Goal: Check status: Check status

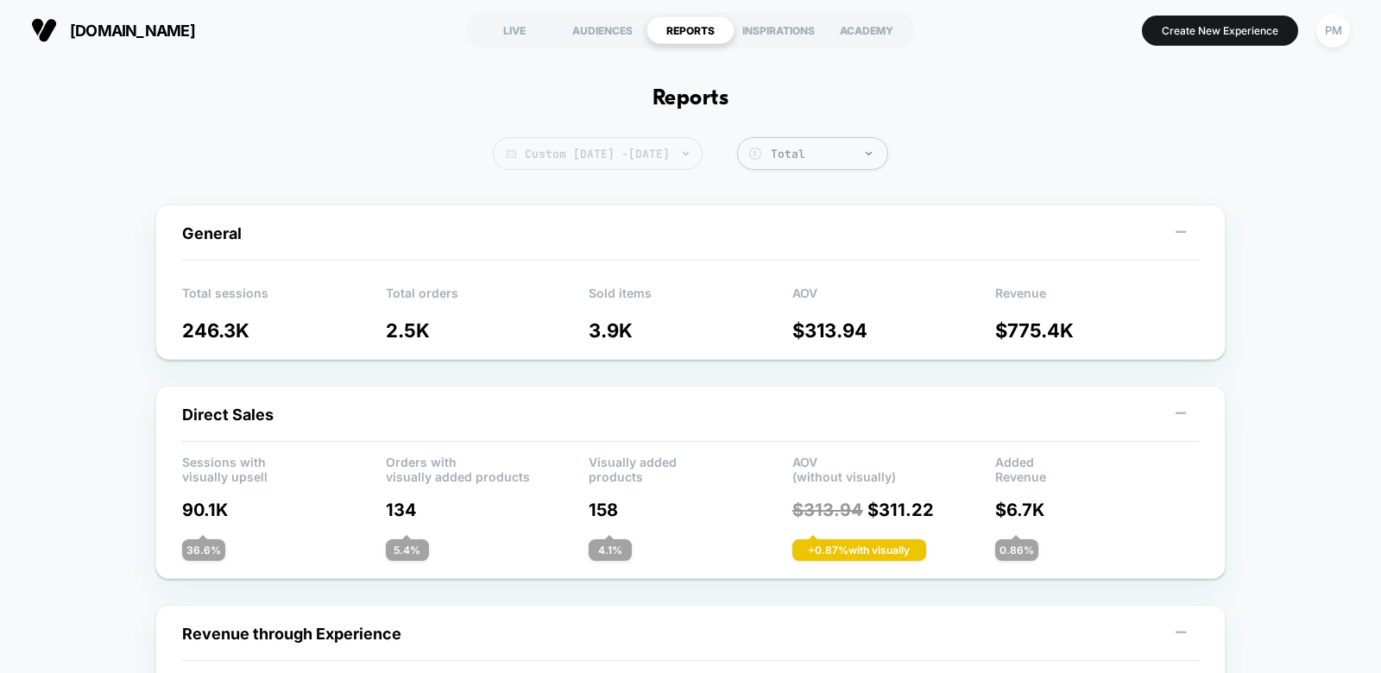
click at [665, 145] on span "Custom [DATE] - [DATE]" at bounding box center [598, 153] width 210 height 33
select select "*"
select select "****"
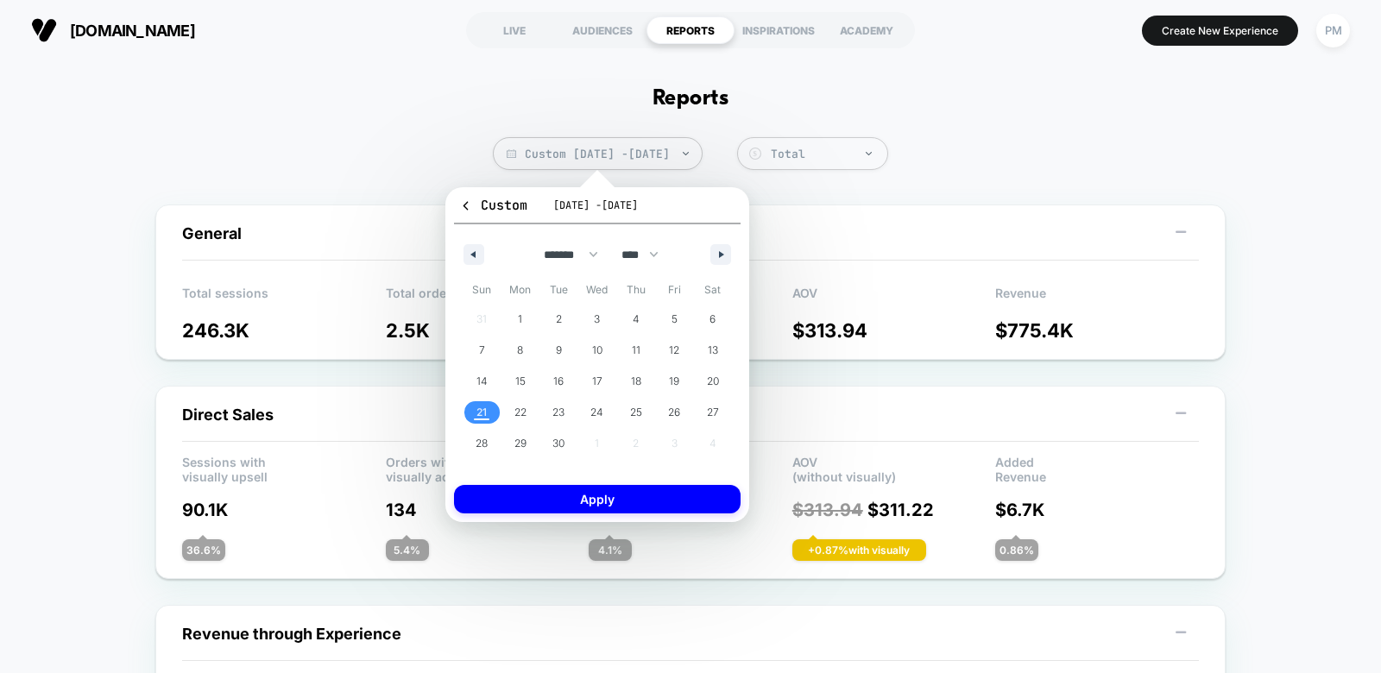
click at [483, 418] on span "21" at bounding box center [482, 412] width 10 height 31
click at [544, 496] on button "Apply" at bounding box center [597, 499] width 287 height 28
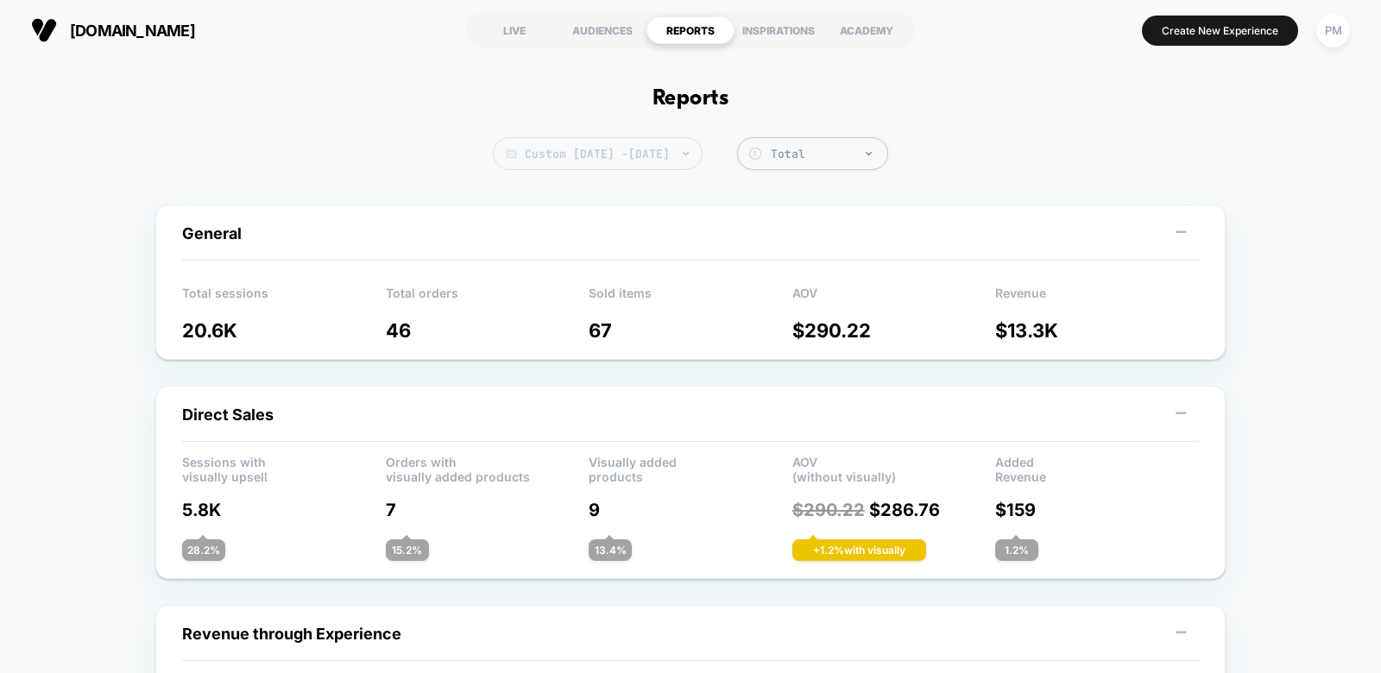
click at [557, 160] on span "Custom Sep 21, 2025 - Sep 21, 2025" at bounding box center [598, 153] width 210 height 33
select select "*"
select select "****"
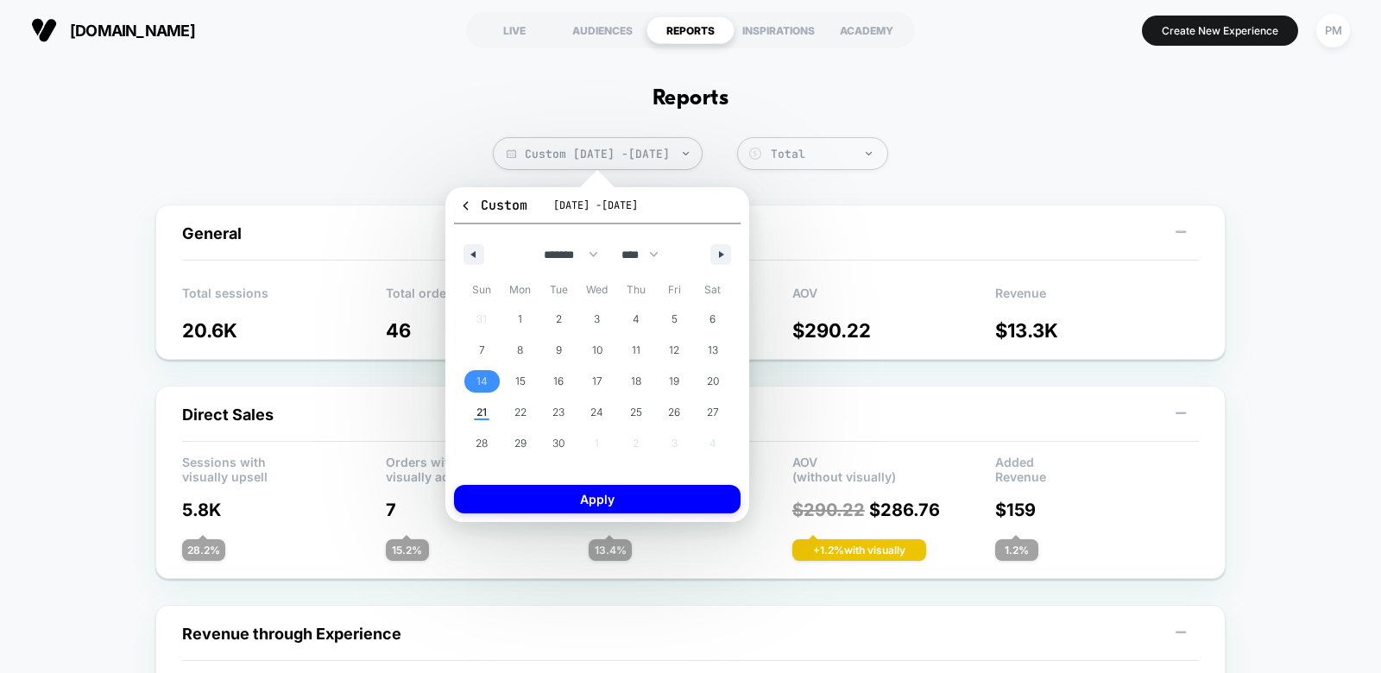
click at [483, 371] on span "14" at bounding box center [482, 381] width 11 height 31
click at [720, 374] on span "20" at bounding box center [712, 381] width 39 height 22
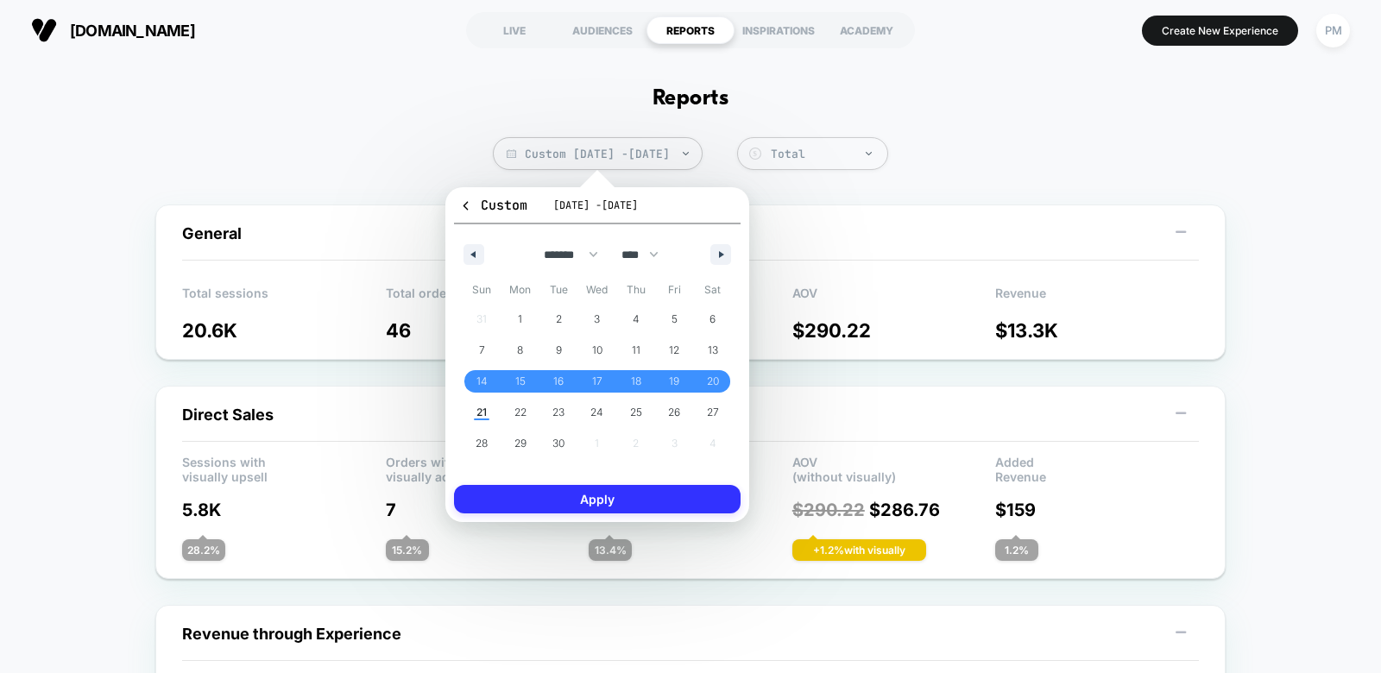
click at [623, 501] on button "Apply" at bounding box center [597, 499] width 287 height 28
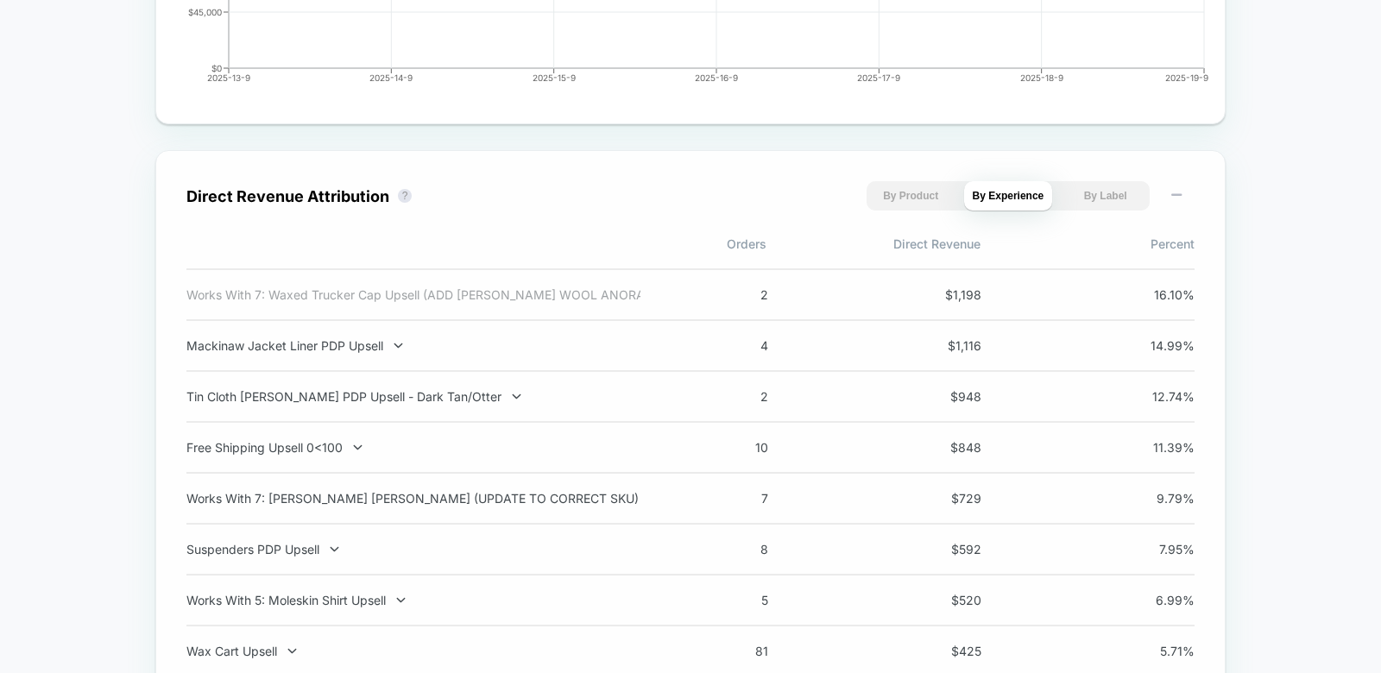
scroll to position [1083, 0]
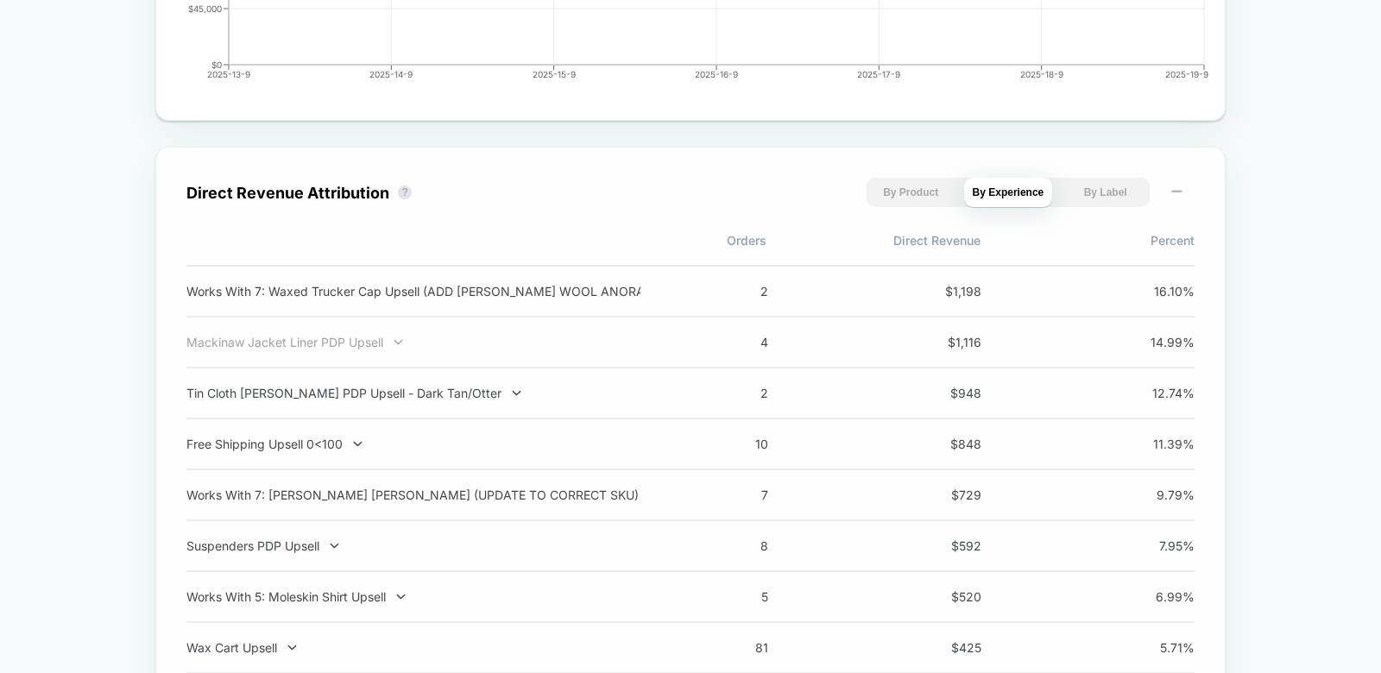
click at [365, 346] on div "Mackinaw Jacket Liner PDP Upsell" at bounding box center [413, 342] width 454 height 15
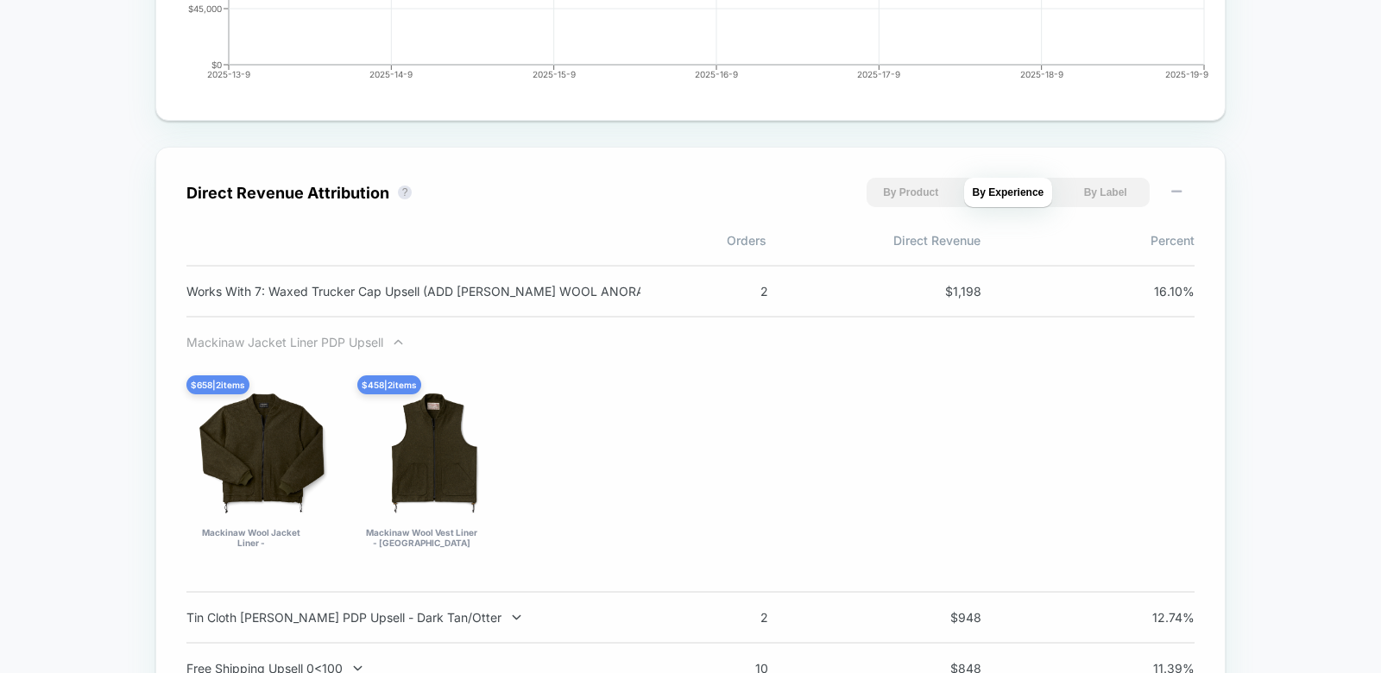
click at [366, 344] on div "Mackinaw Jacket Liner PDP Upsell" at bounding box center [413, 342] width 454 height 15
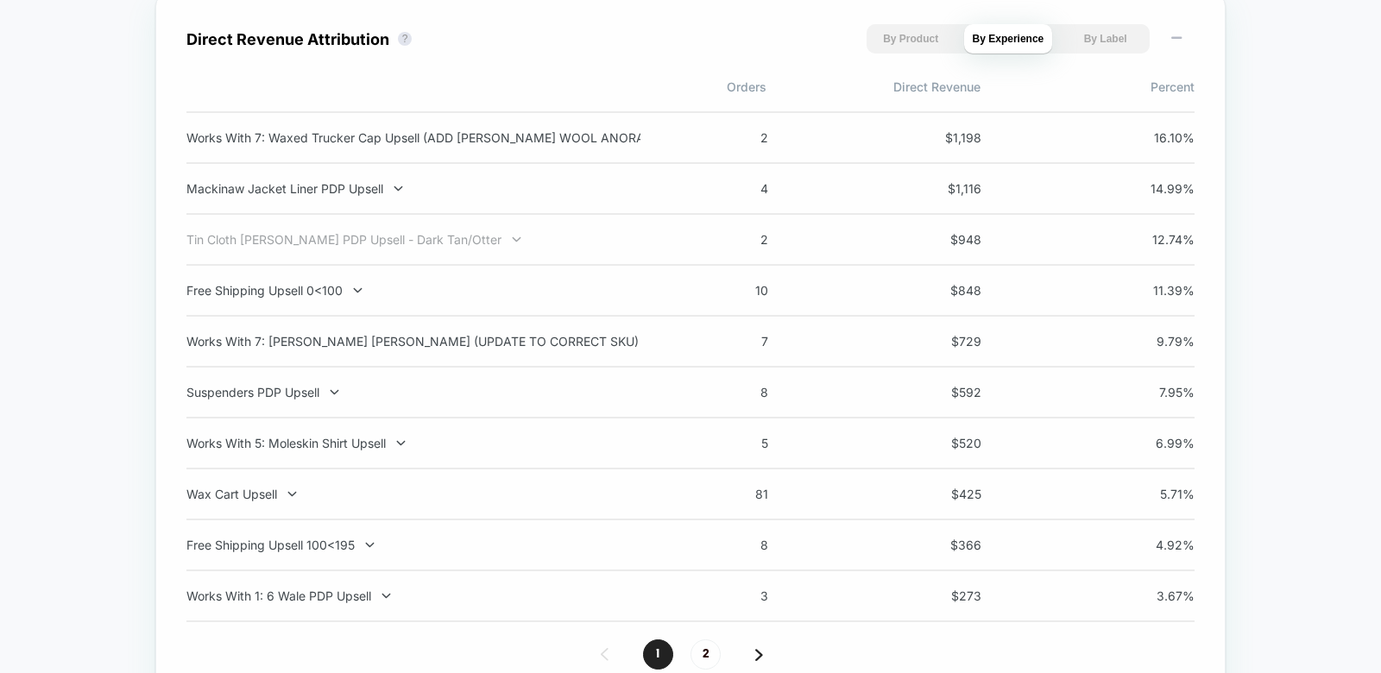
scroll to position [1238, 0]
click at [468, 336] on div "Works With 7: [PERSON_NAME] [PERSON_NAME] (UPDATE TO CORRECT SKU)" at bounding box center [413, 339] width 454 height 15
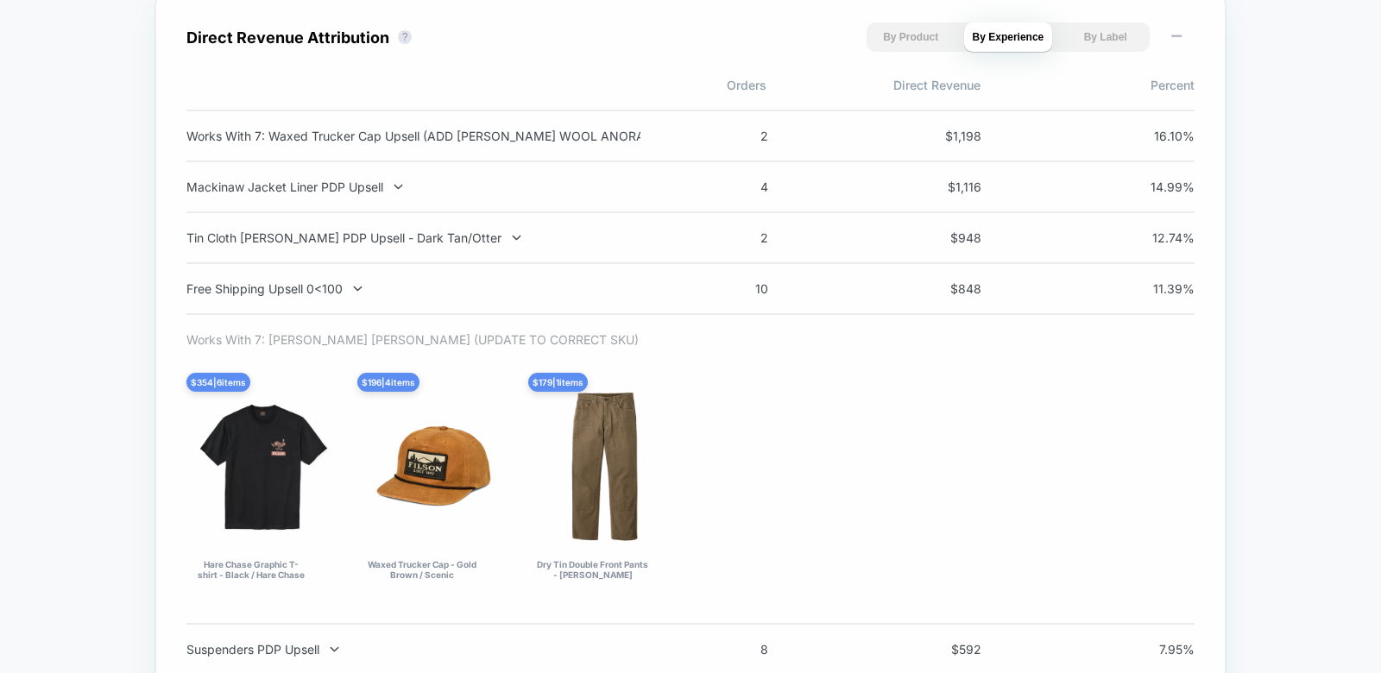
click at [468, 337] on div "Works With 7: [PERSON_NAME] [PERSON_NAME] (UPDATE TO CORRECT SKU)" at bounding box center [413, 339] width 454 height 15
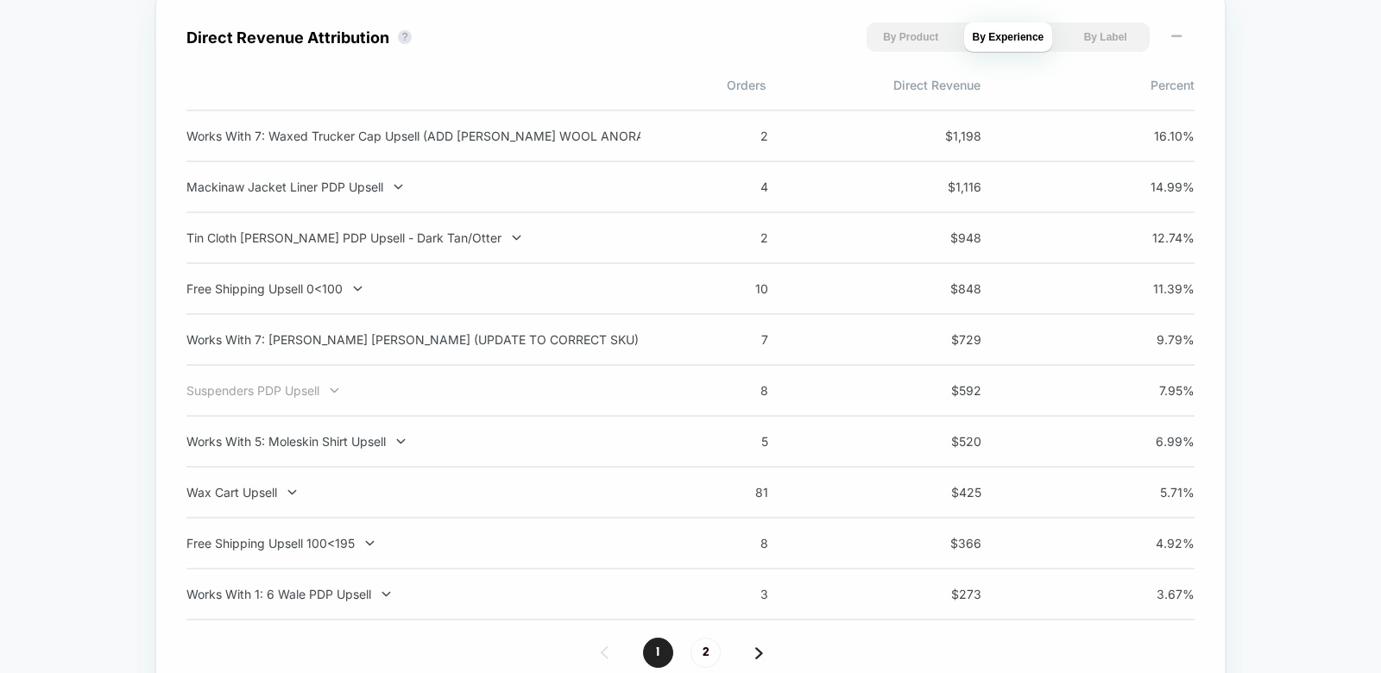
click at [288, 390] on div "Suspenders PDP Upsell" at bounding box center [413, 390] width 454 height 15
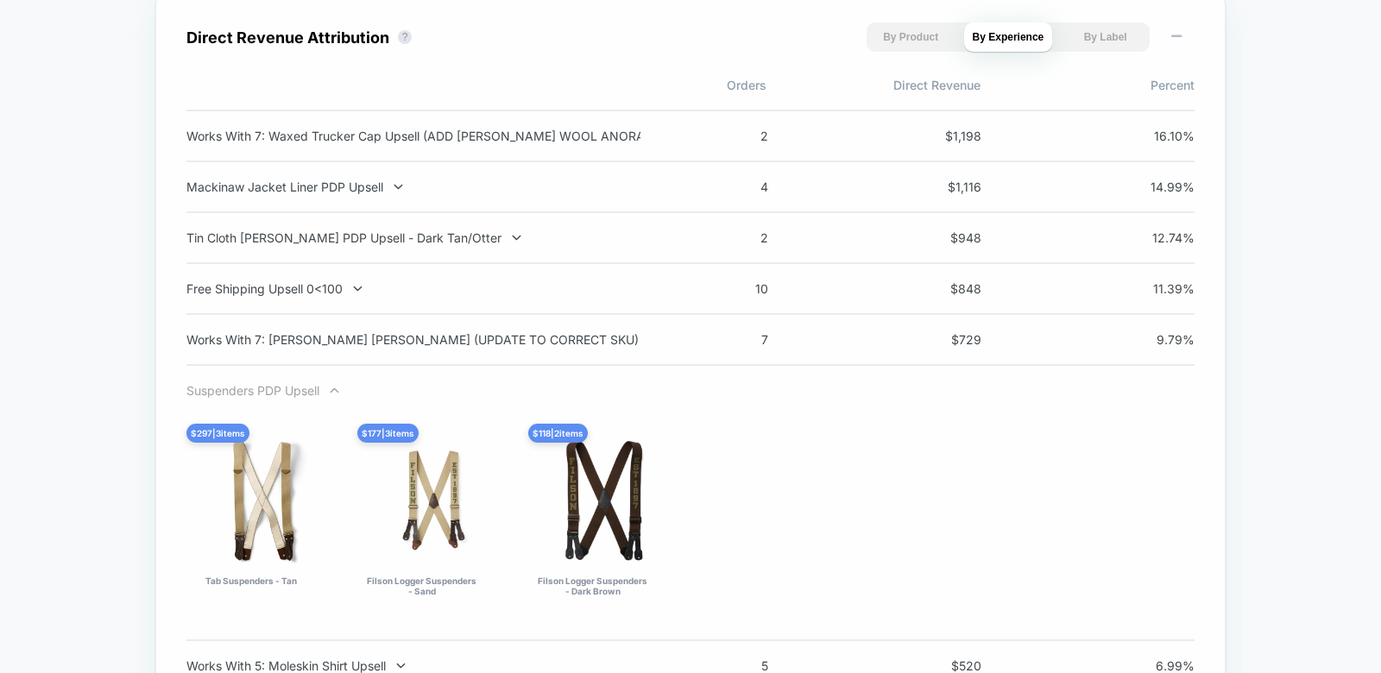
click at [289, 390] on div "Suspenders PDP Upsell" at bounding box center [413, 390] width 454 height 15
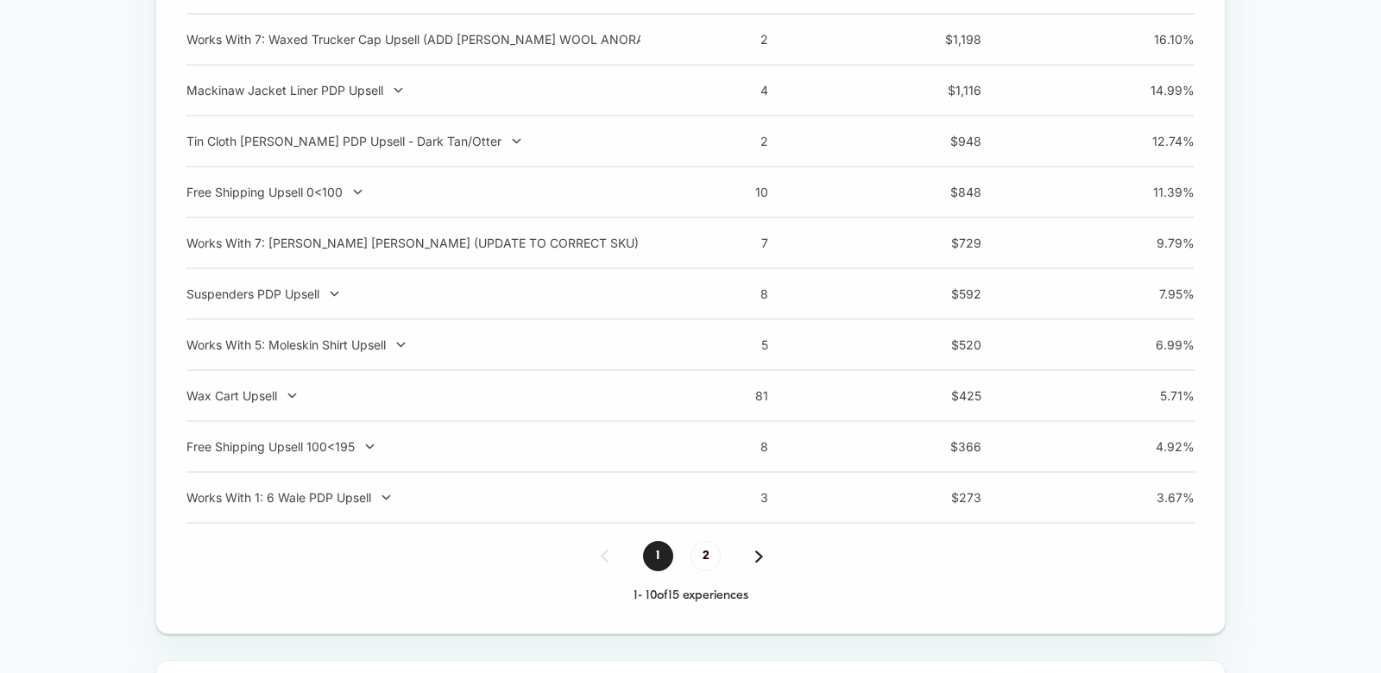
scroll to position [1377, 0]
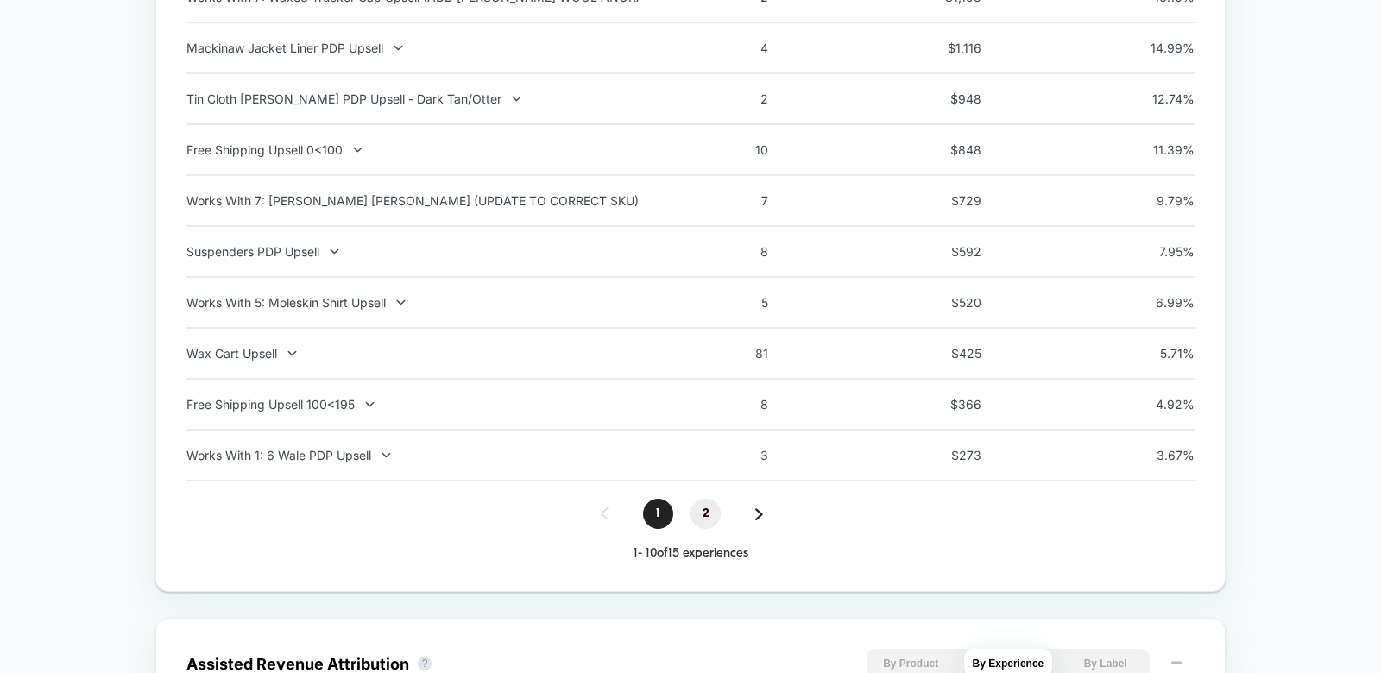
click at [711, 514] on span "2" at bounding box center [706, 514] width 30 height 30
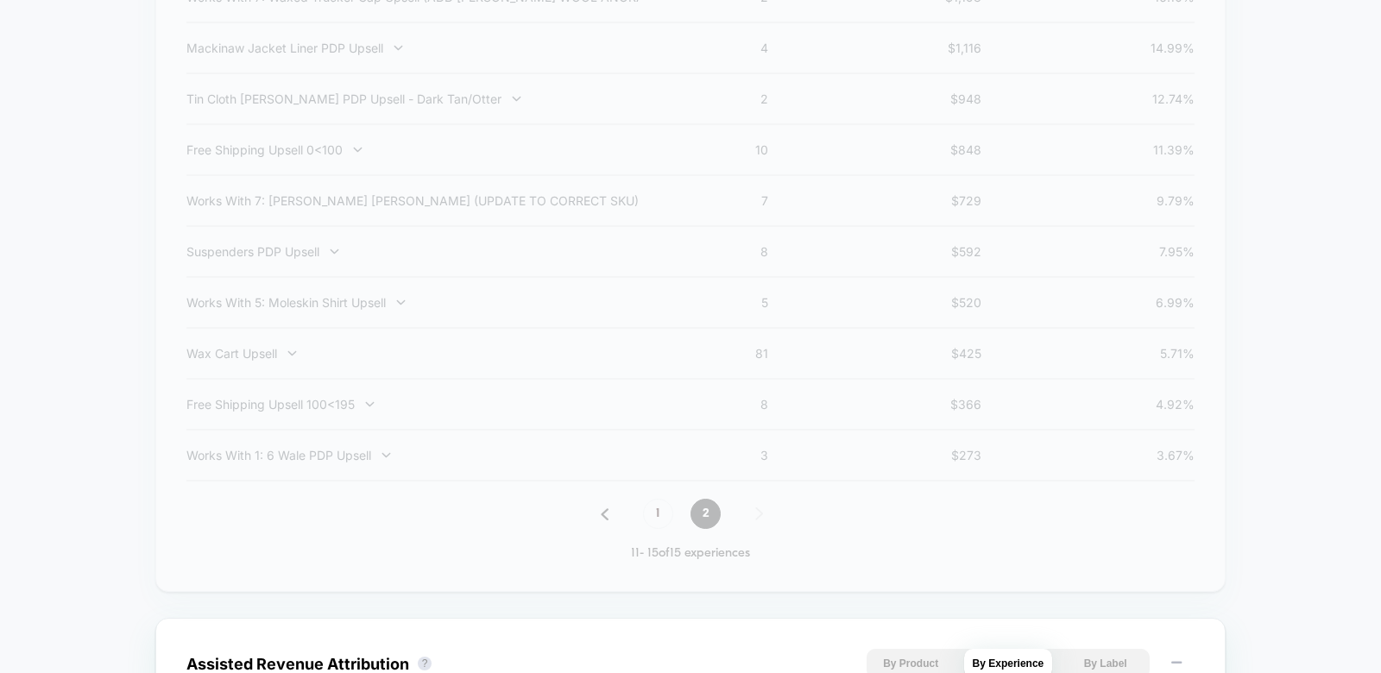
scroll to position [1121, 0]
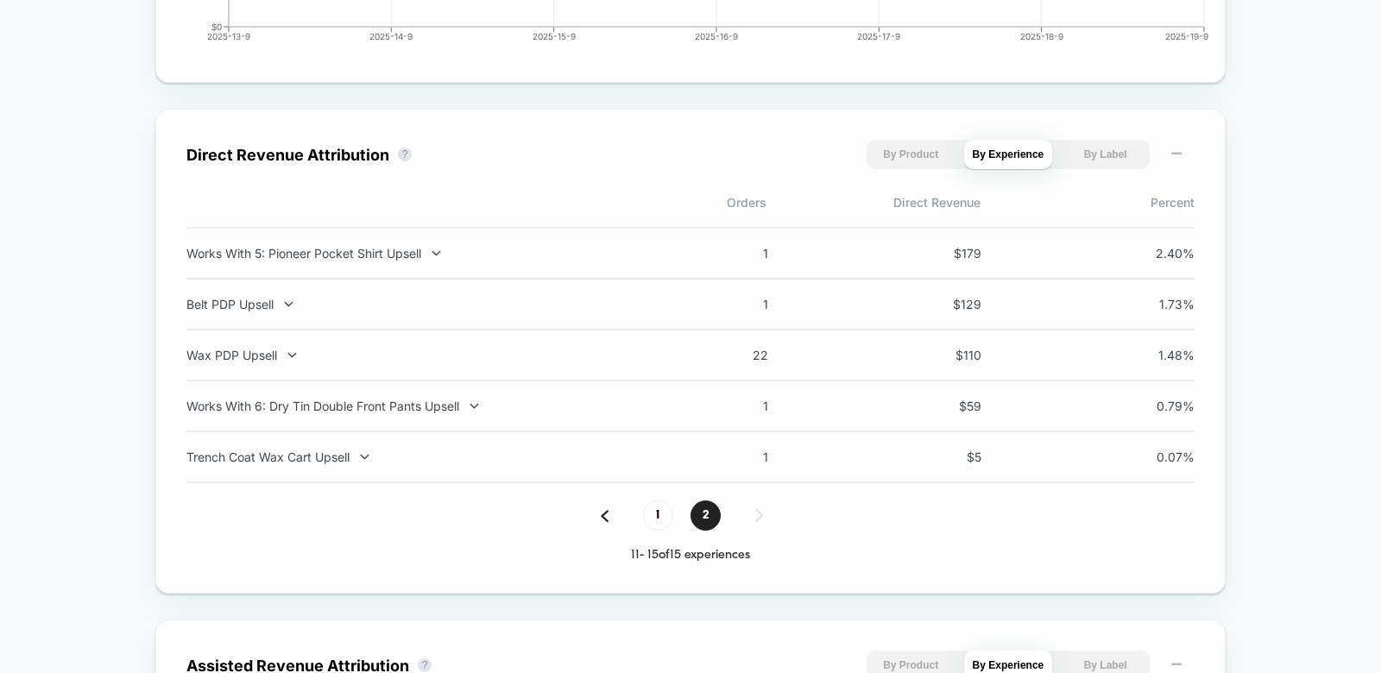
click at [657, 540] on div "1 2 11 - 15 of 15 experiences" at bounding box center [690, 532] width 1008 height 62
click at [654, 521] on span "1" at bounding box center [658, 516] width 30 height 30
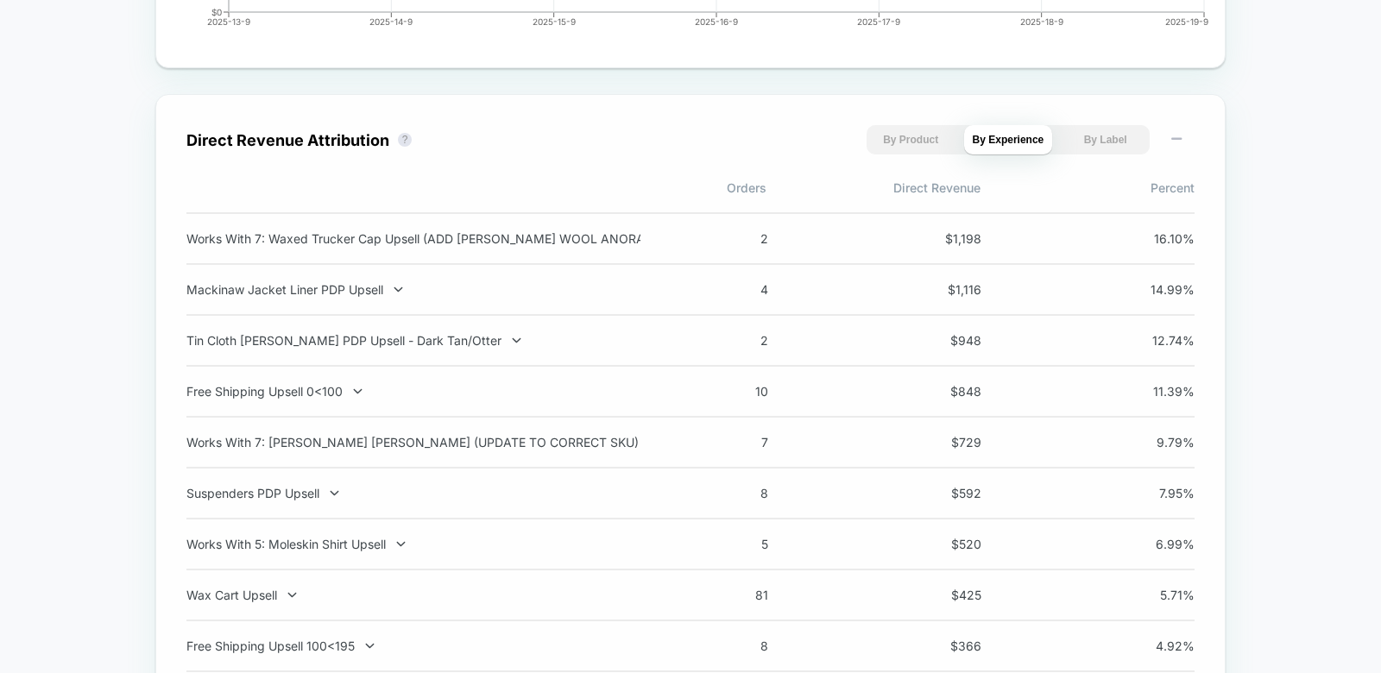
scroll to position [1211, 0]
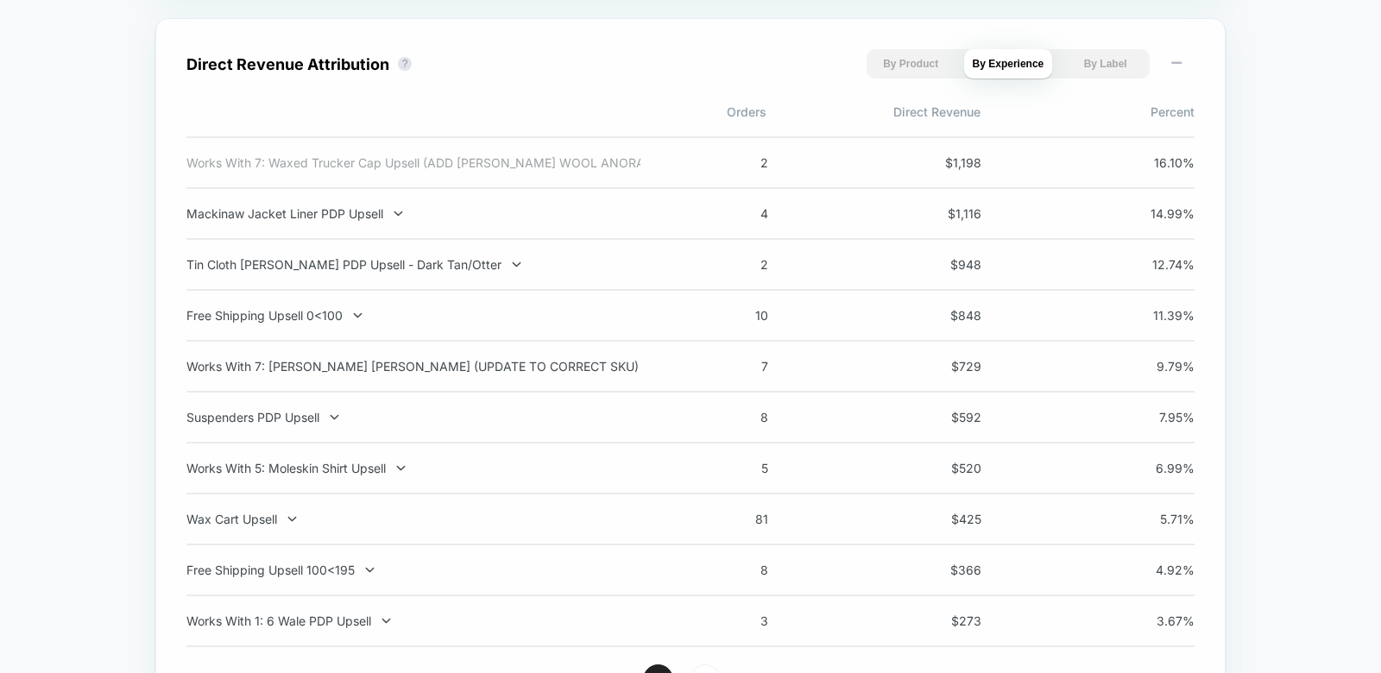
click at [411, 161] on div "Works With 7: Waxed Trucker Cap Upsell (ADD [PERSON_NAME] WOOL ANORAK)" at bounding box center [413, 162] width 454 height 15
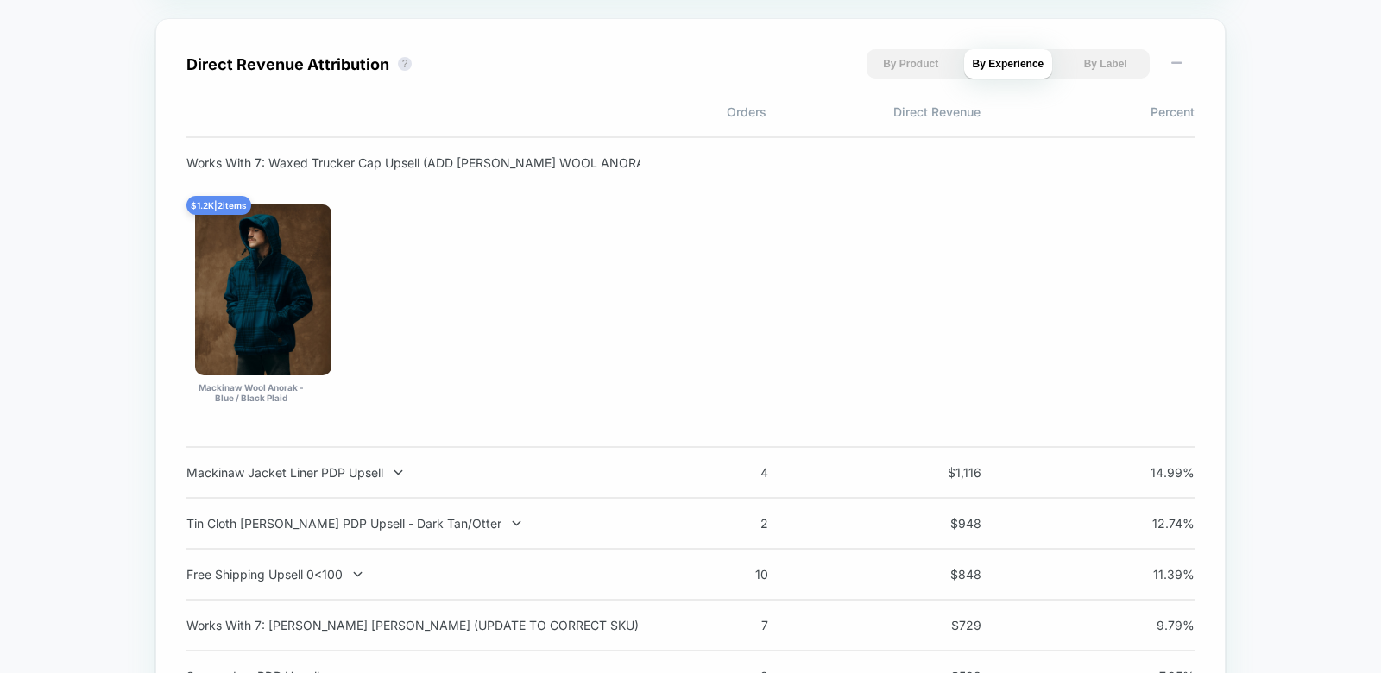
click at [411, 161] on div "Works With 7: Waxed Trucker Cap Upsell (ADD [PERSON_NAME] WOOL ANORAK)" at bounding box center [413, 162] width 454 height 15
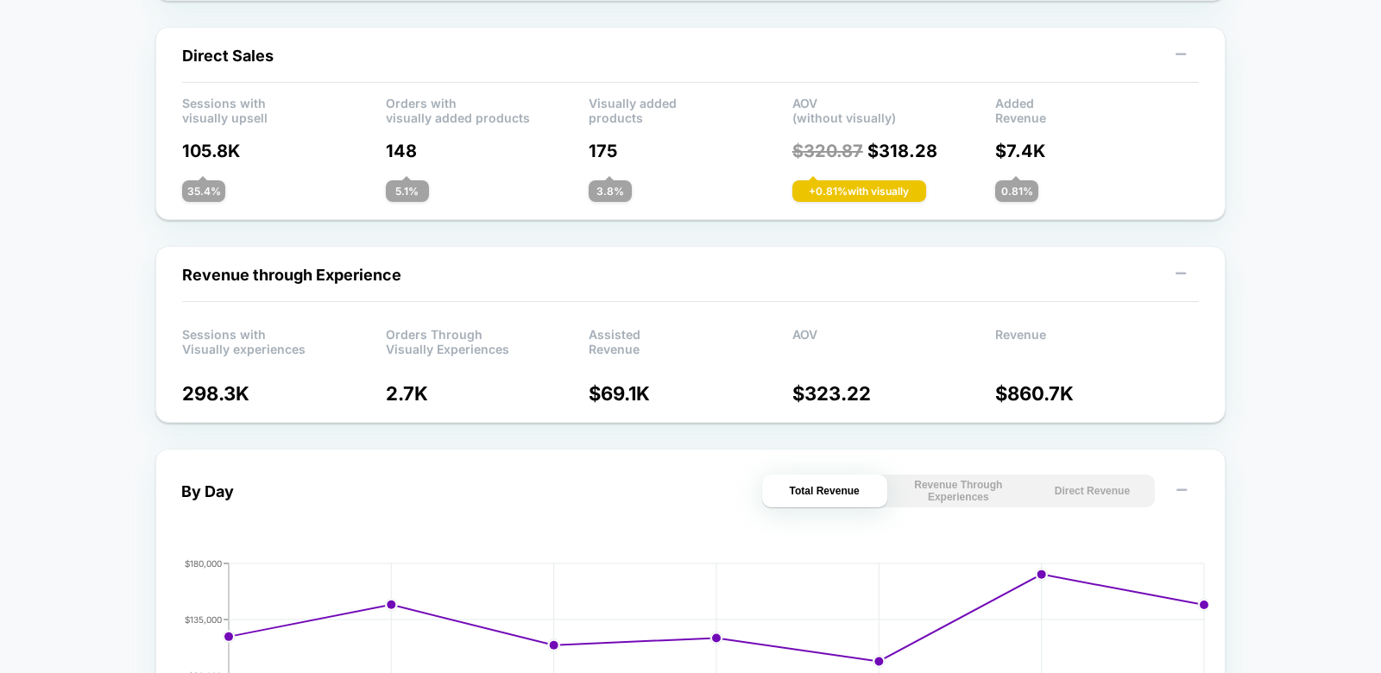
scroll to position [0, 0]
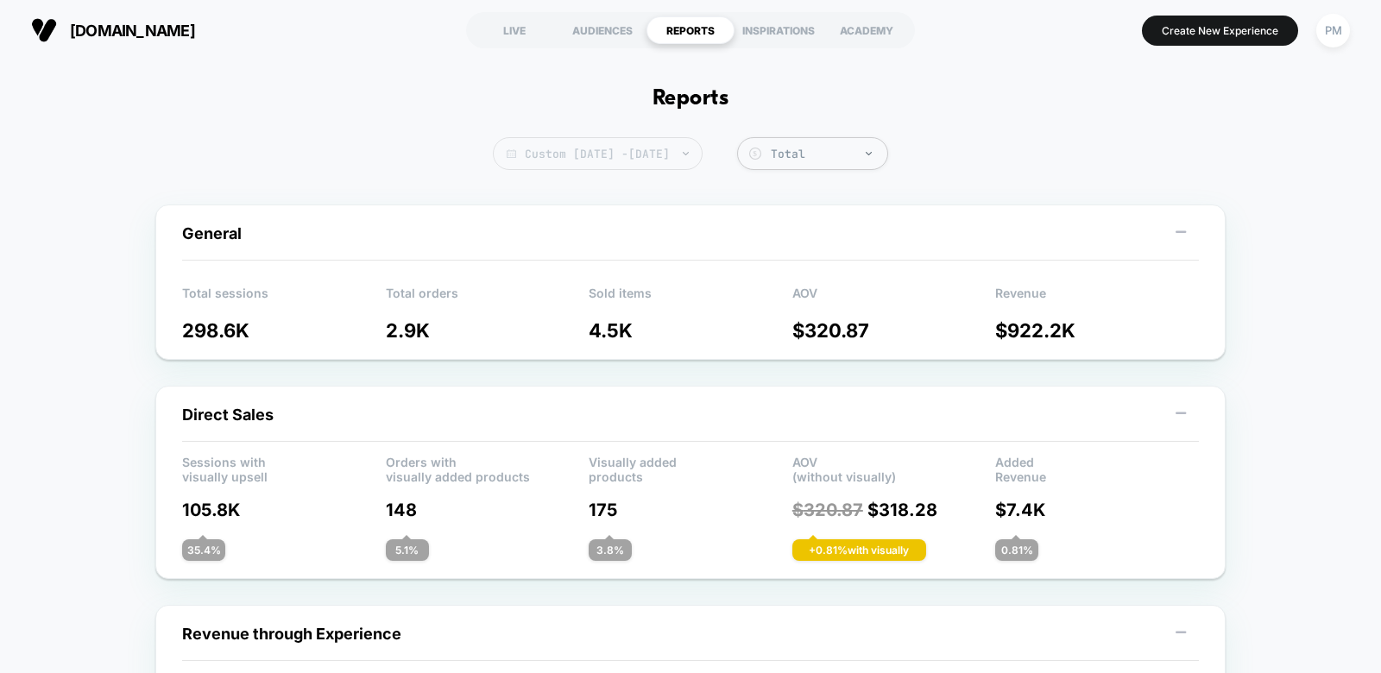
click at [642, 146] on span "Custom Sep 14, 2025 - Sep 20, 2025" at bounding box center [598, 153] width 210 height 33
select select "*"
select select "****"
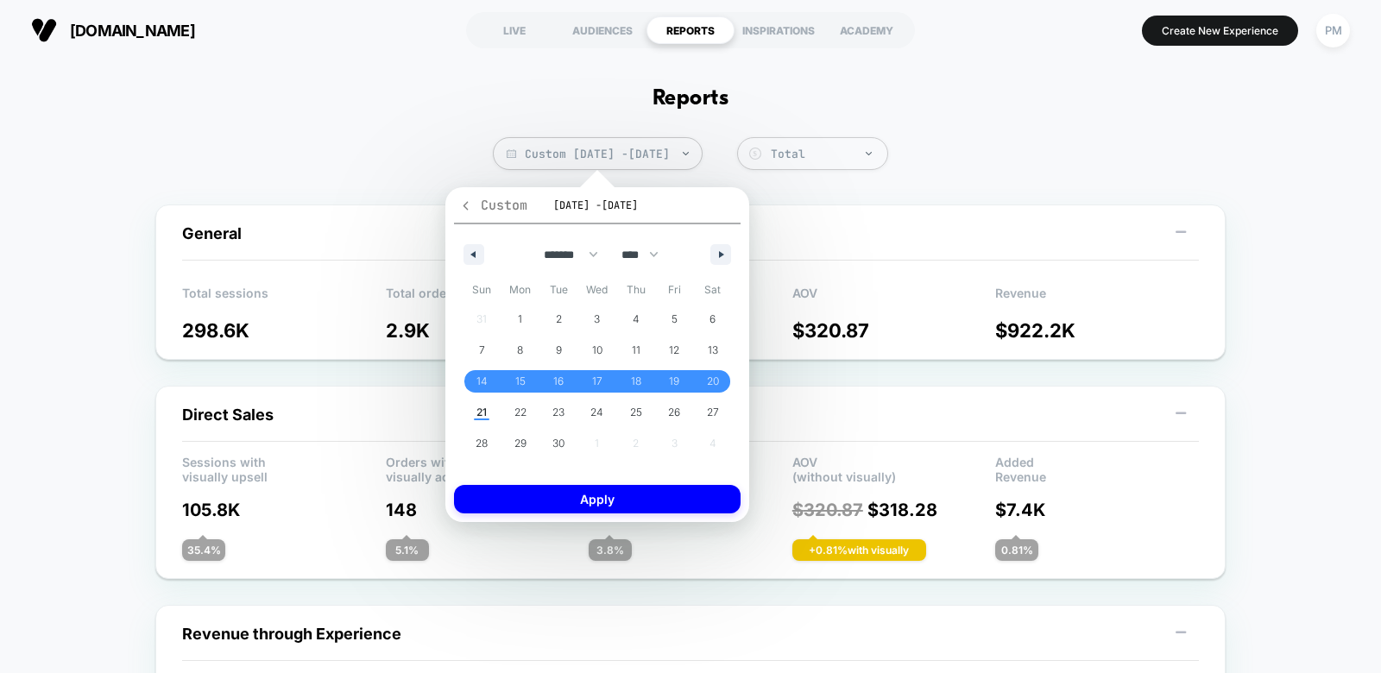
click at [466, 209] on icon "button" at bounding box center [465, 205] width 13 height 13
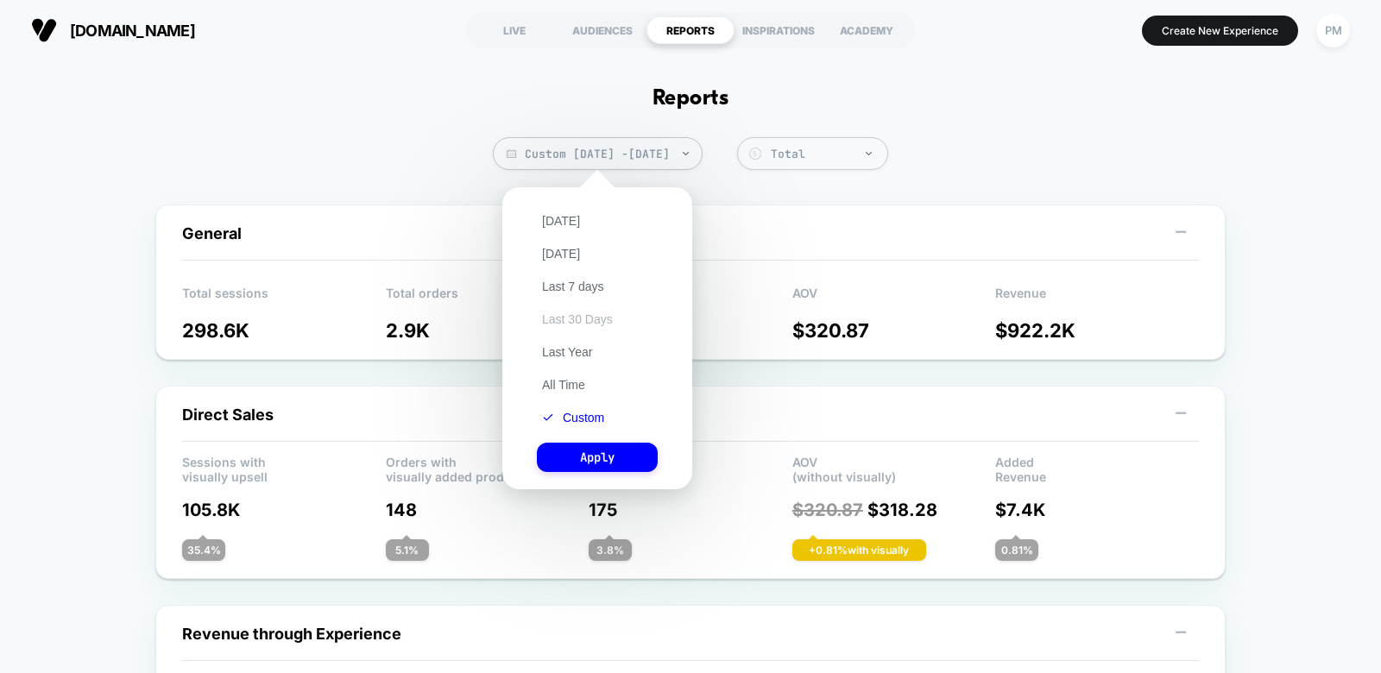
click at [579, 315] on button "Last 30 Days" at bounding box center [577, 320] width 81 height 16
click at [588, 459] on button "Apply" at bounding box center [597, 457] width 121 height 29
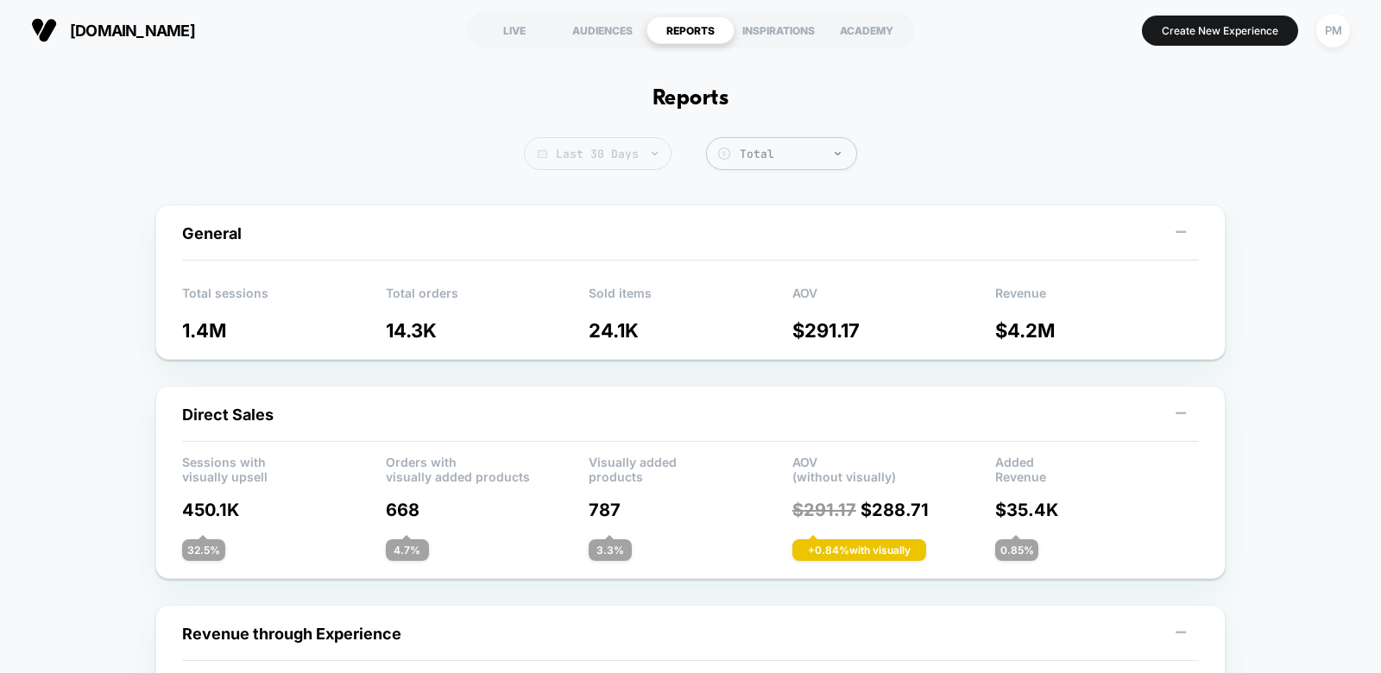
click at [608, 158] on span "Last 30 Days" at bounding box center [598, 153] width 148 height 33
select select "*"
select select "****"
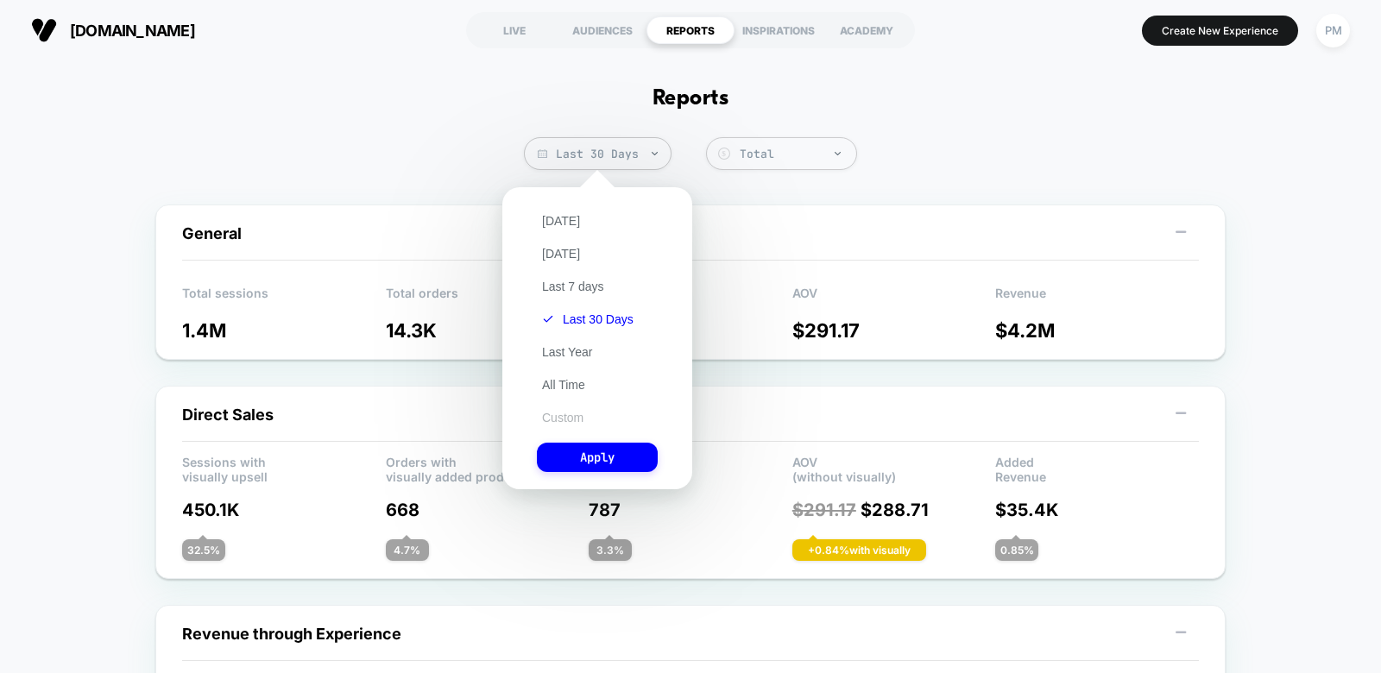
click at [566, 413] on button "Custom" at bounding box center [563, 418] width 52 height 16
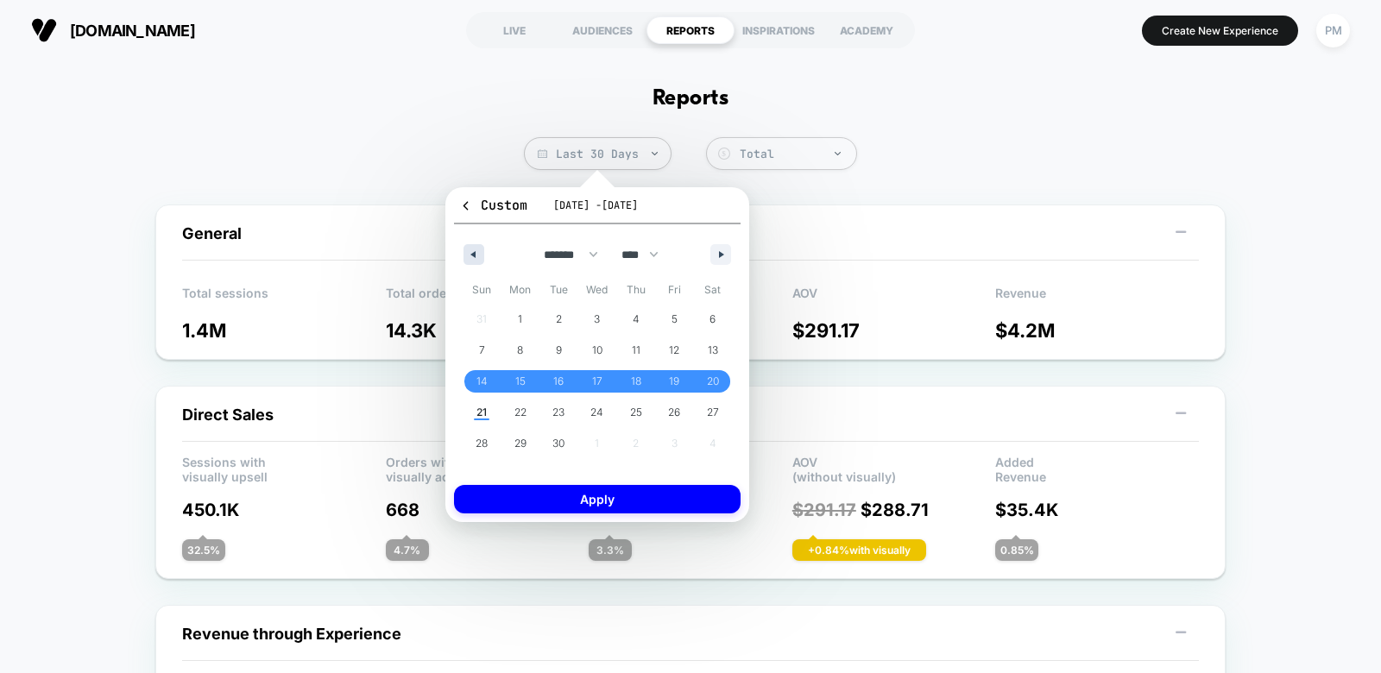
click at [473, 253] on icon "button" at bounding box center [471, 254] width 9 height 7
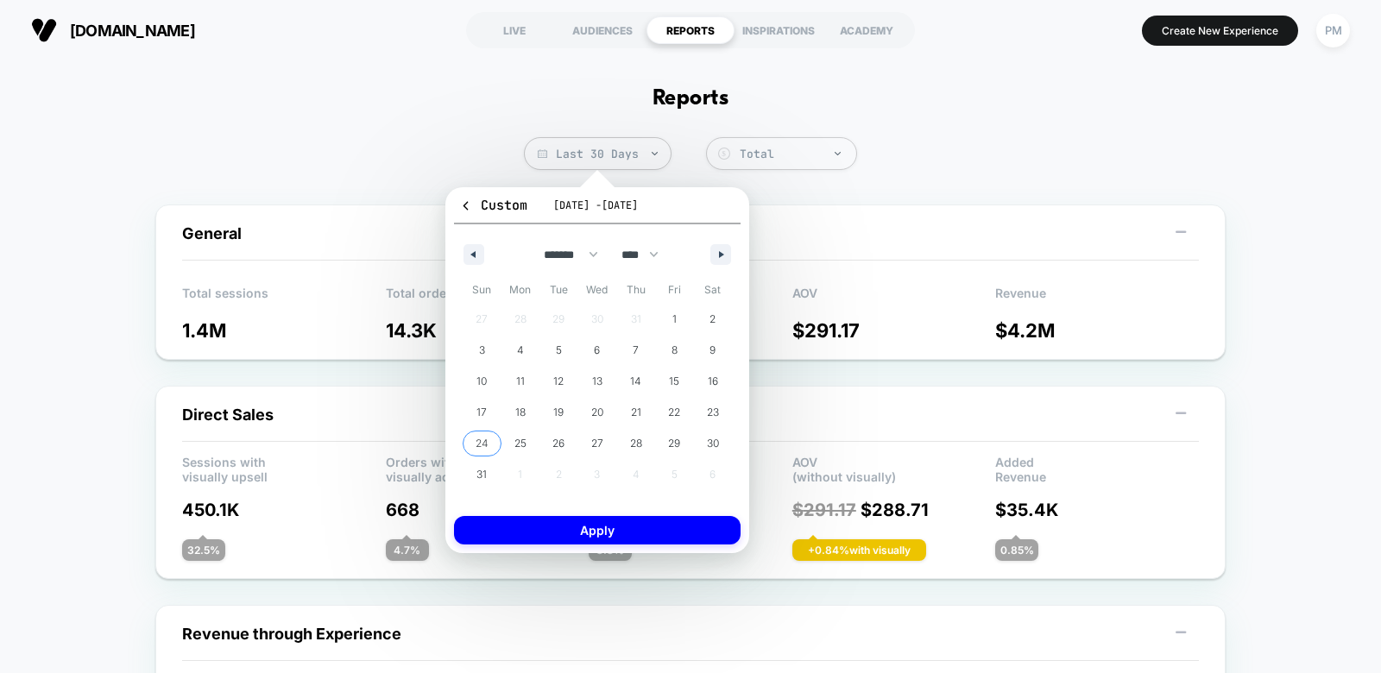
click at [485, 434] on span "24" at bounding box center [482, 443] width 13 height 31
click at [715, 252] on button "button" at bounding box center [721, 254] width 21 height 21
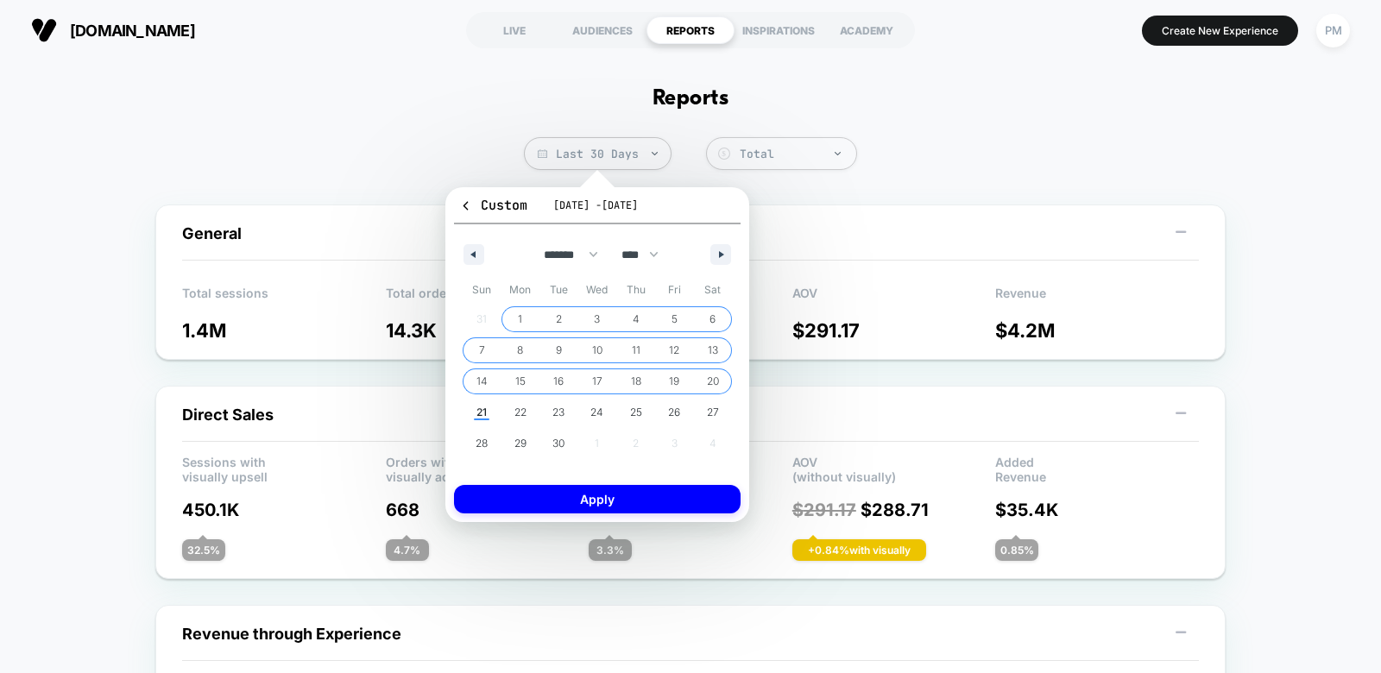
click at [712, 377] on span "20" at bounding box center [713, 381] width 12 height 31
select select "*"
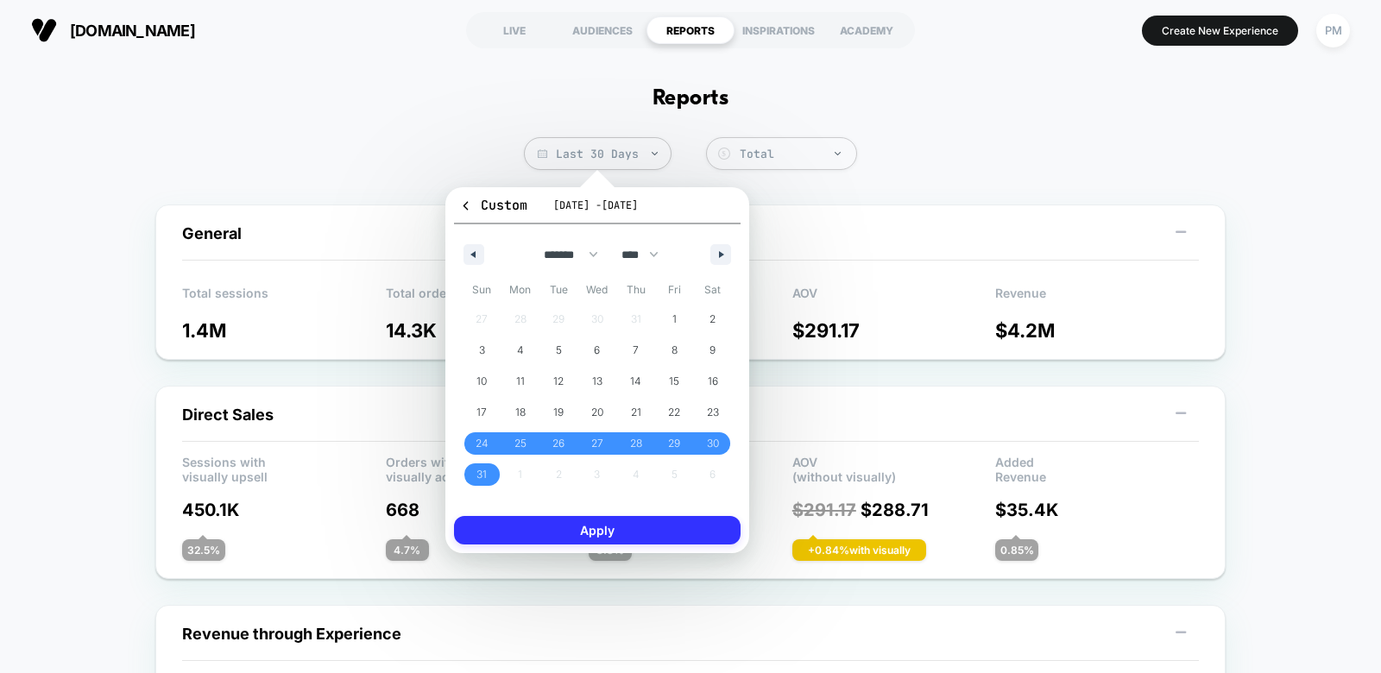
click at [624, 535] on button "Apply" at bounding box center [597, 530] width 287 height 28
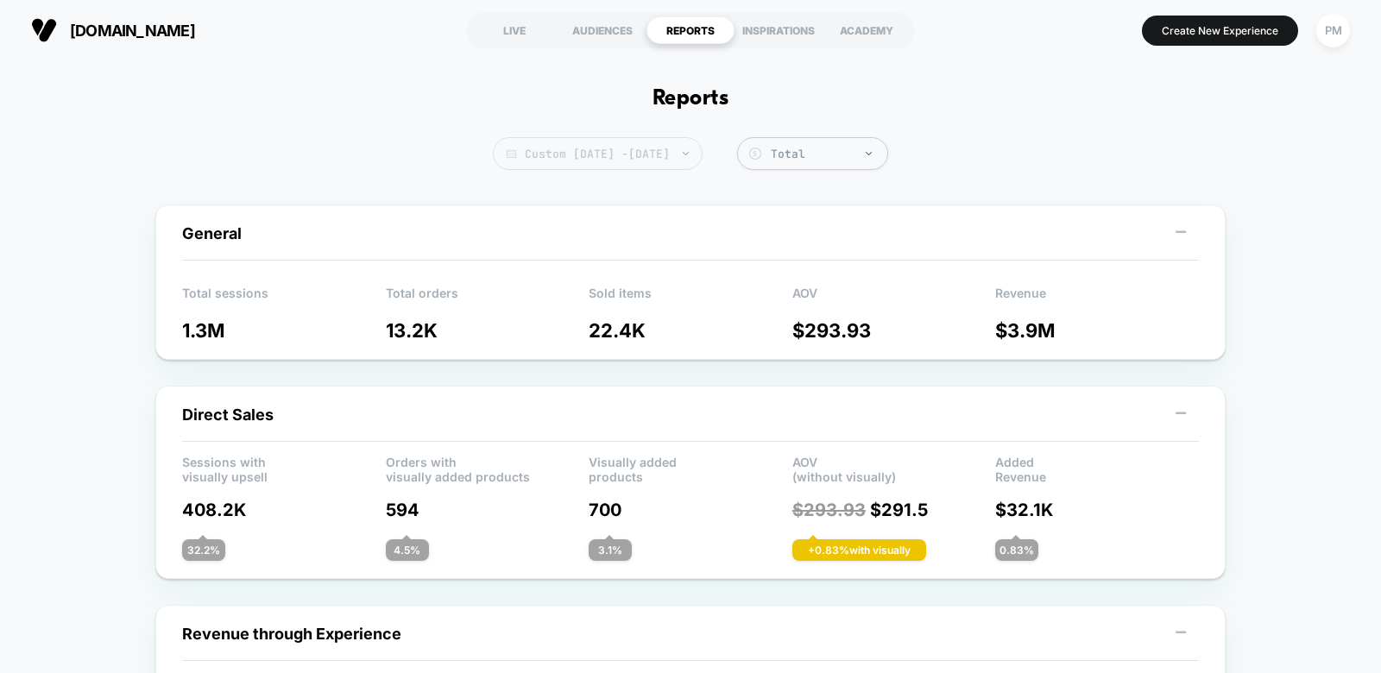
click at [703, 141] on span "Custom Aug 24, 2025 - Sep 20, 2025" at bounding box center [598, 153] width 210 height 33
select select "*"
select select "****"
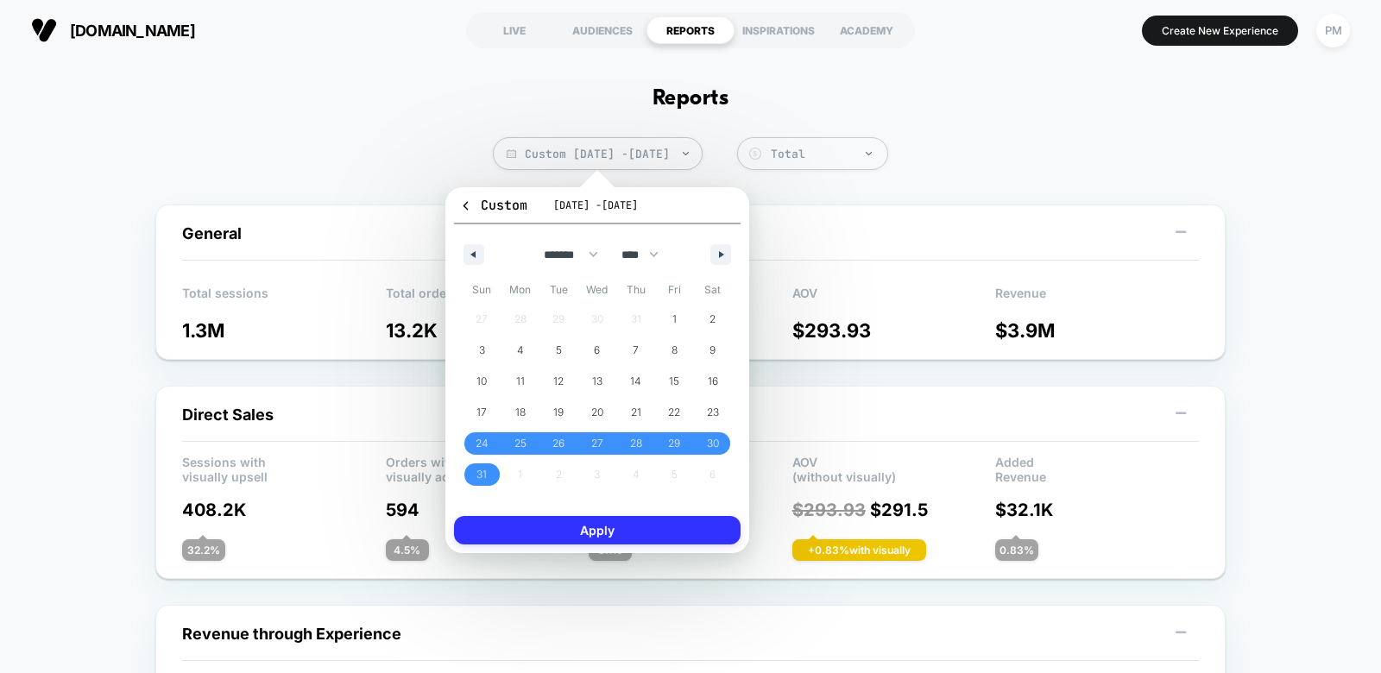
click at [645, 531] on button "Apply" at bounding box center [597, 530] width 287 height 28
